Goal: Information Seeking & Learning: Learn about a topic

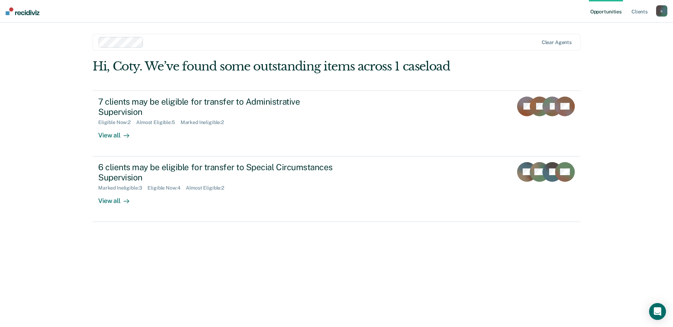
click at [113, 279] on div "Hi, Coty. We’ve found some outstanding items across 1 caseload 7 clients may be…" at bounding box center [337, 183] width 488 height 248
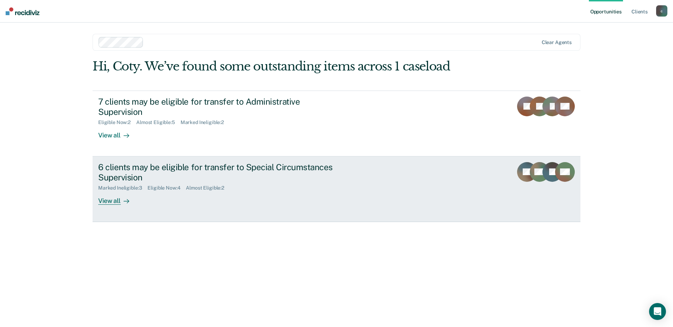
click at [322, 182] on div "Marked Ineligible : 3 Eligible Now : 4 Almost Eligible : 2" at bounding box center [221, 186] width 247 height 9
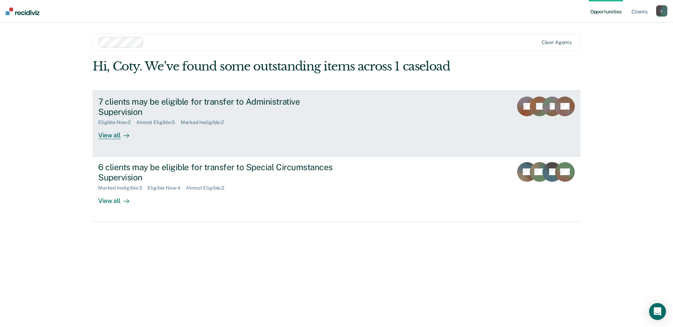
click at [265, 102] on div "7 clients may be eligible for transfer to Administrative Supervision" at bounding box center [221, 106] width 247 height 20
